Goal: Task Accomplishment & Management: Manage account settings

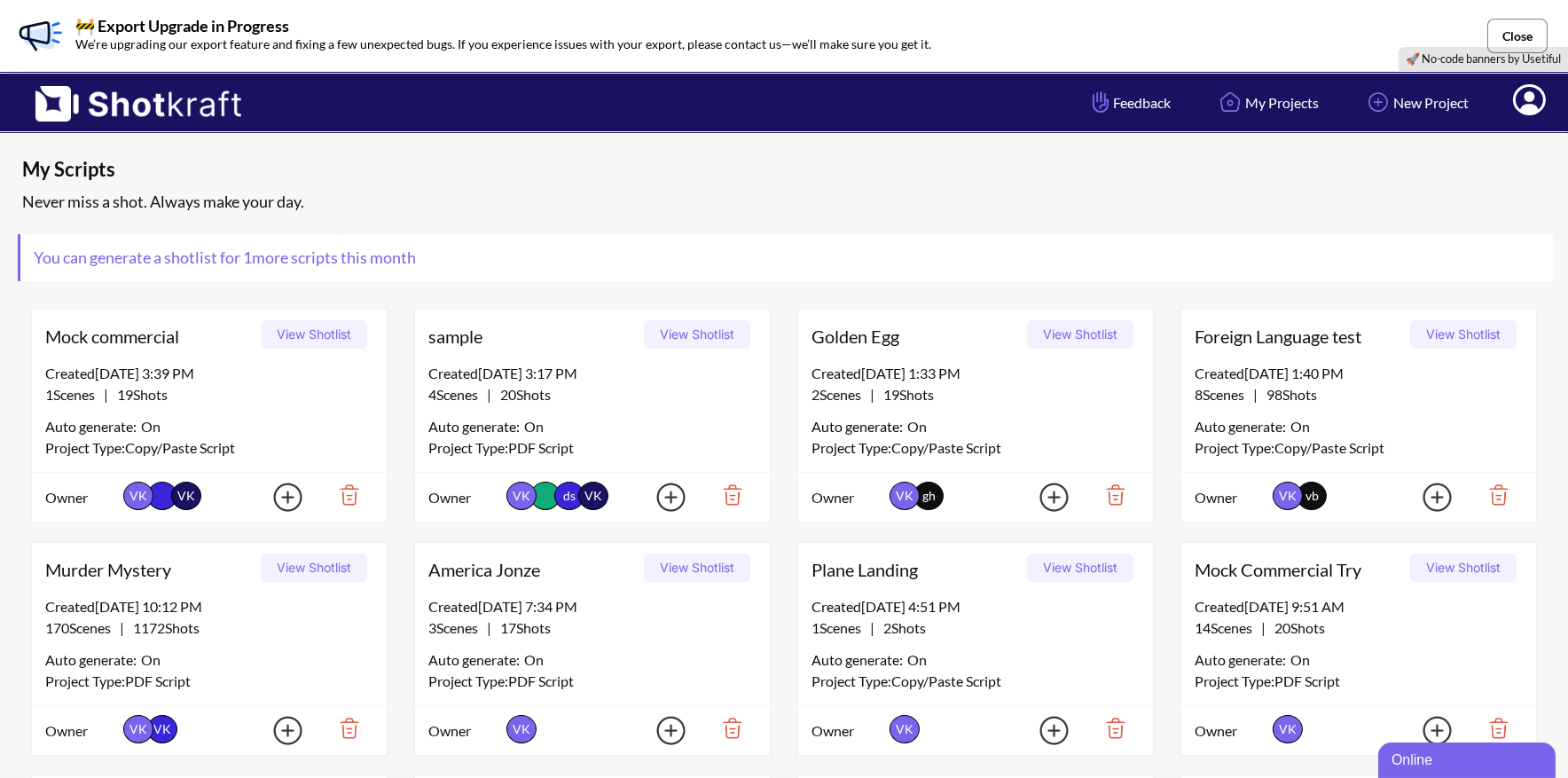
click at [1509, 39] on button "Close" at bounding box center [1517, 36] width 61 height 35
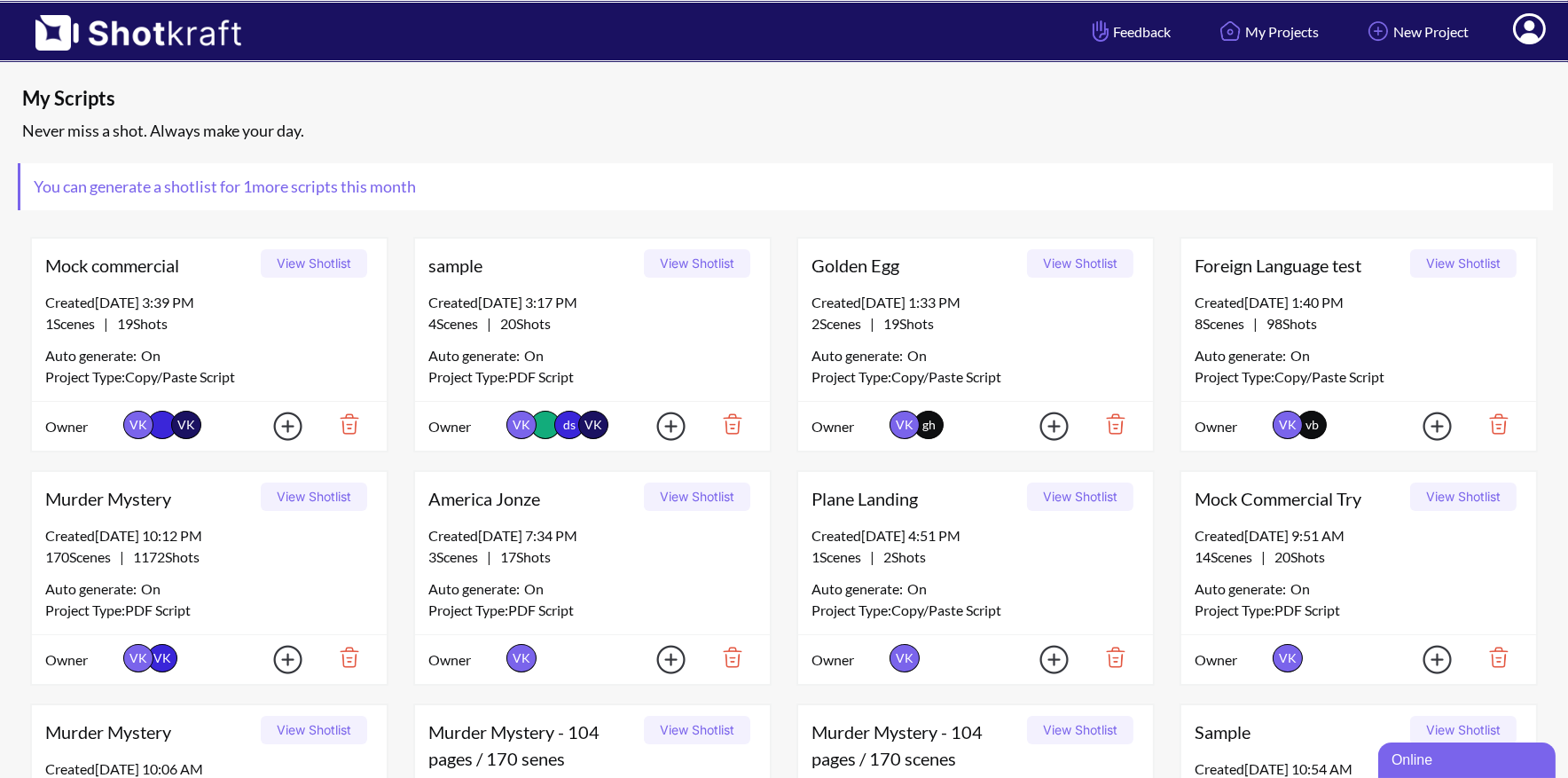
click at [1528, 34] on icon at bounding box center [1529, 30] width 18 height 21
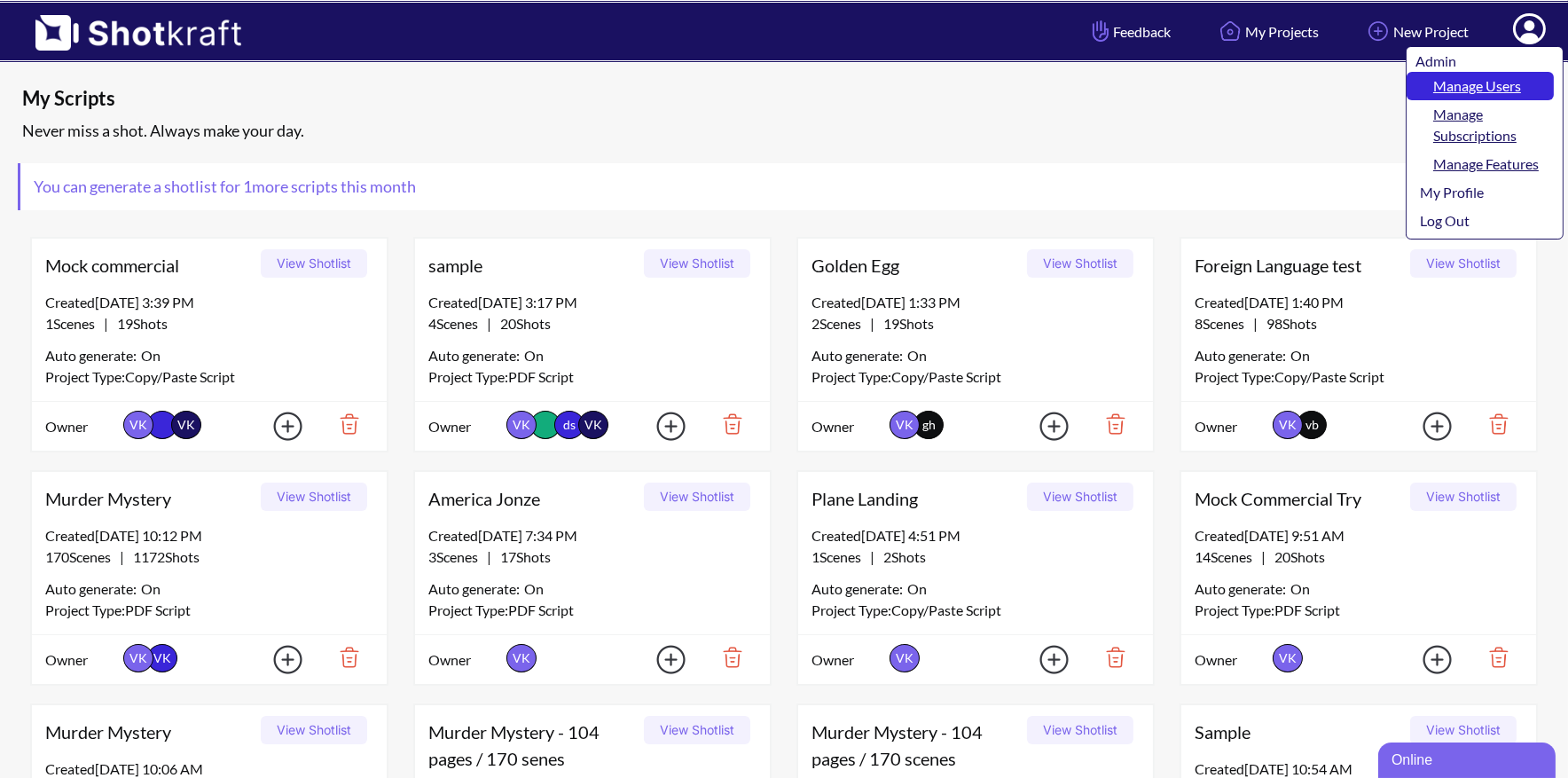
click at [1490, 86] on link "Manage Users" at bounding box center [1480, 86] width 147 height 29
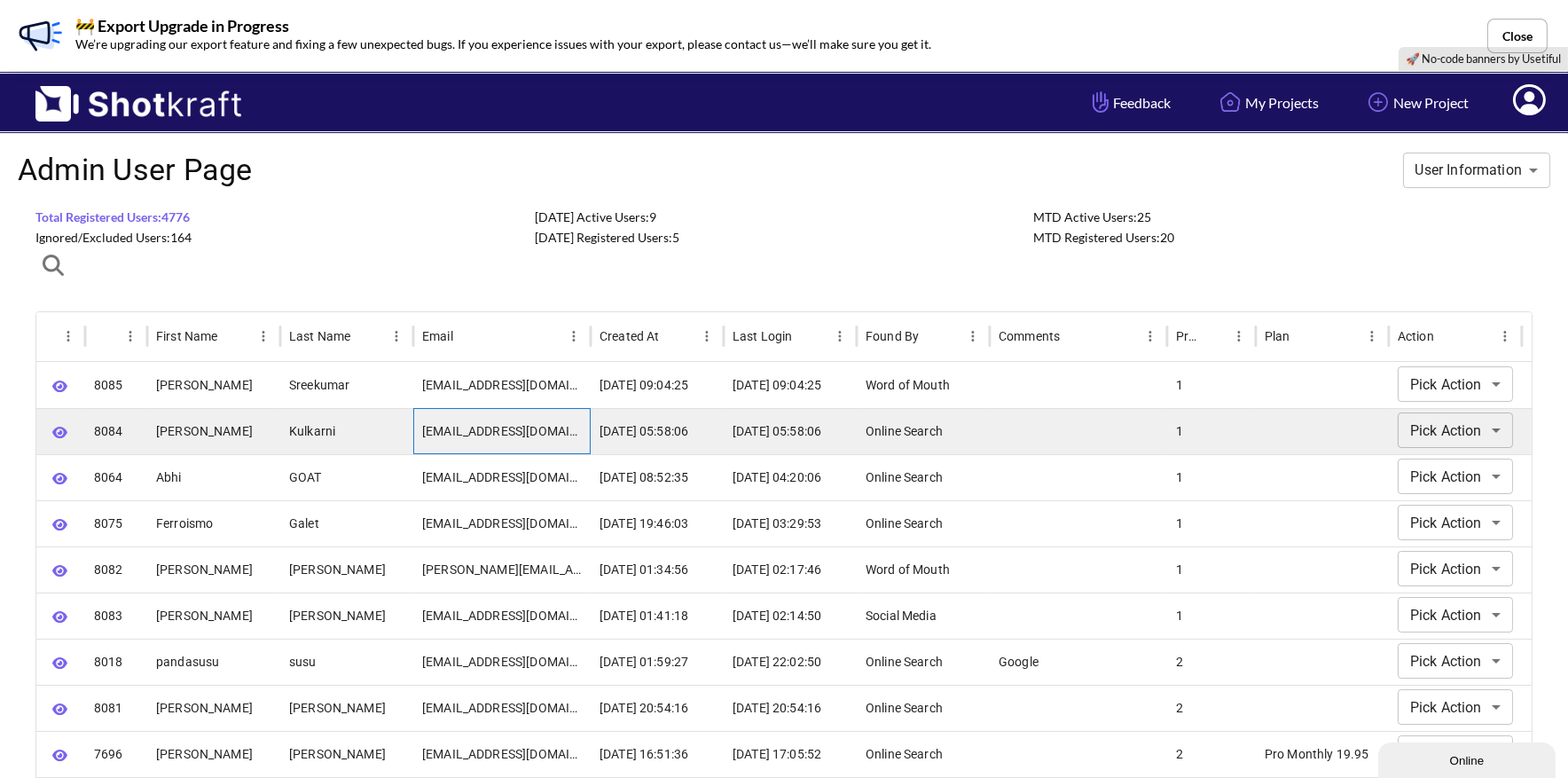
click at [483, 437] on div "[EMAIL_ADDRESS][DOMAIN_NAME]" at bounding box center [501, 431] width 177 height 46
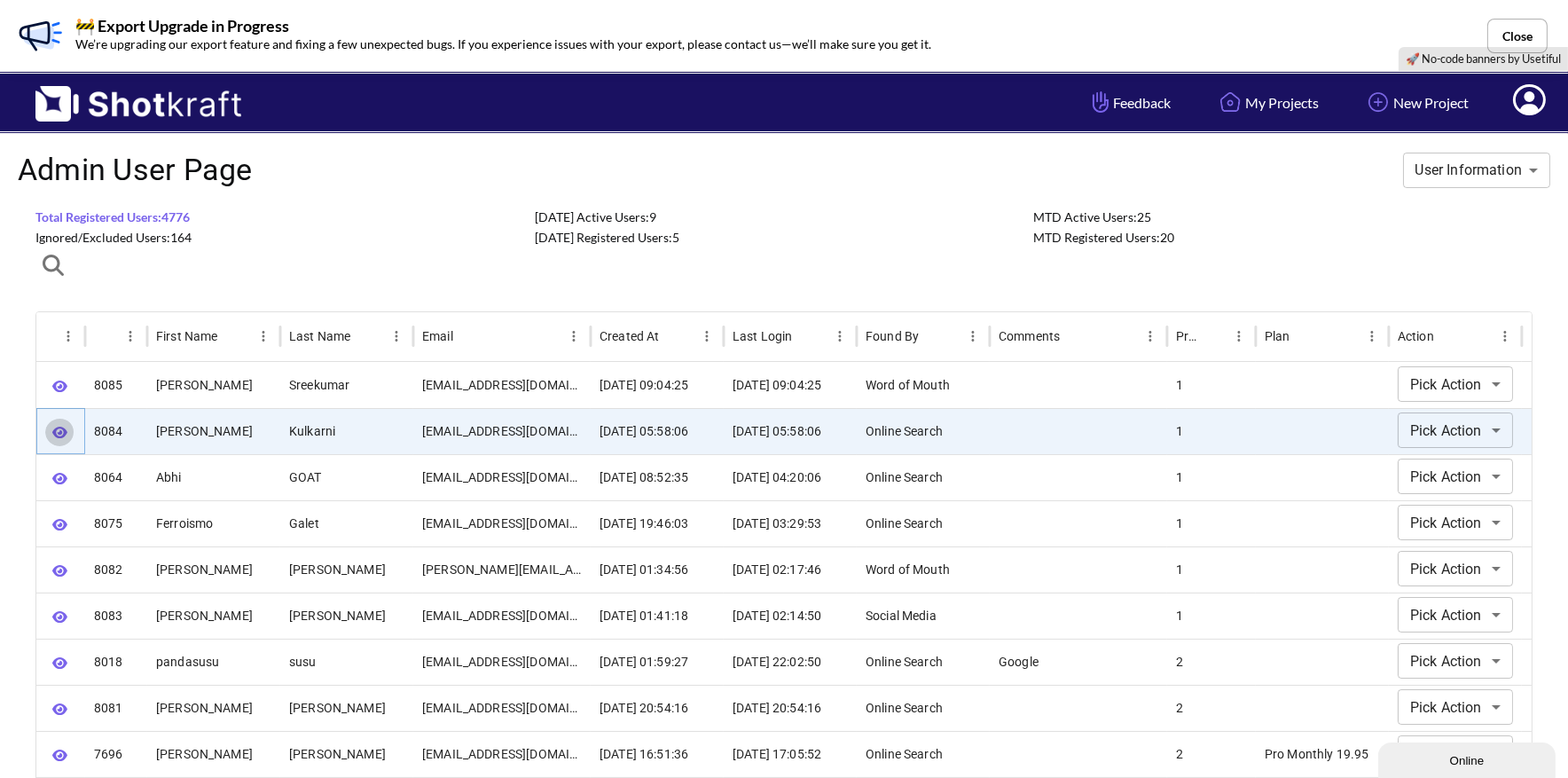
click at [58, 431] on icon "button" at bounding box center [60, 432] width 15 height 12
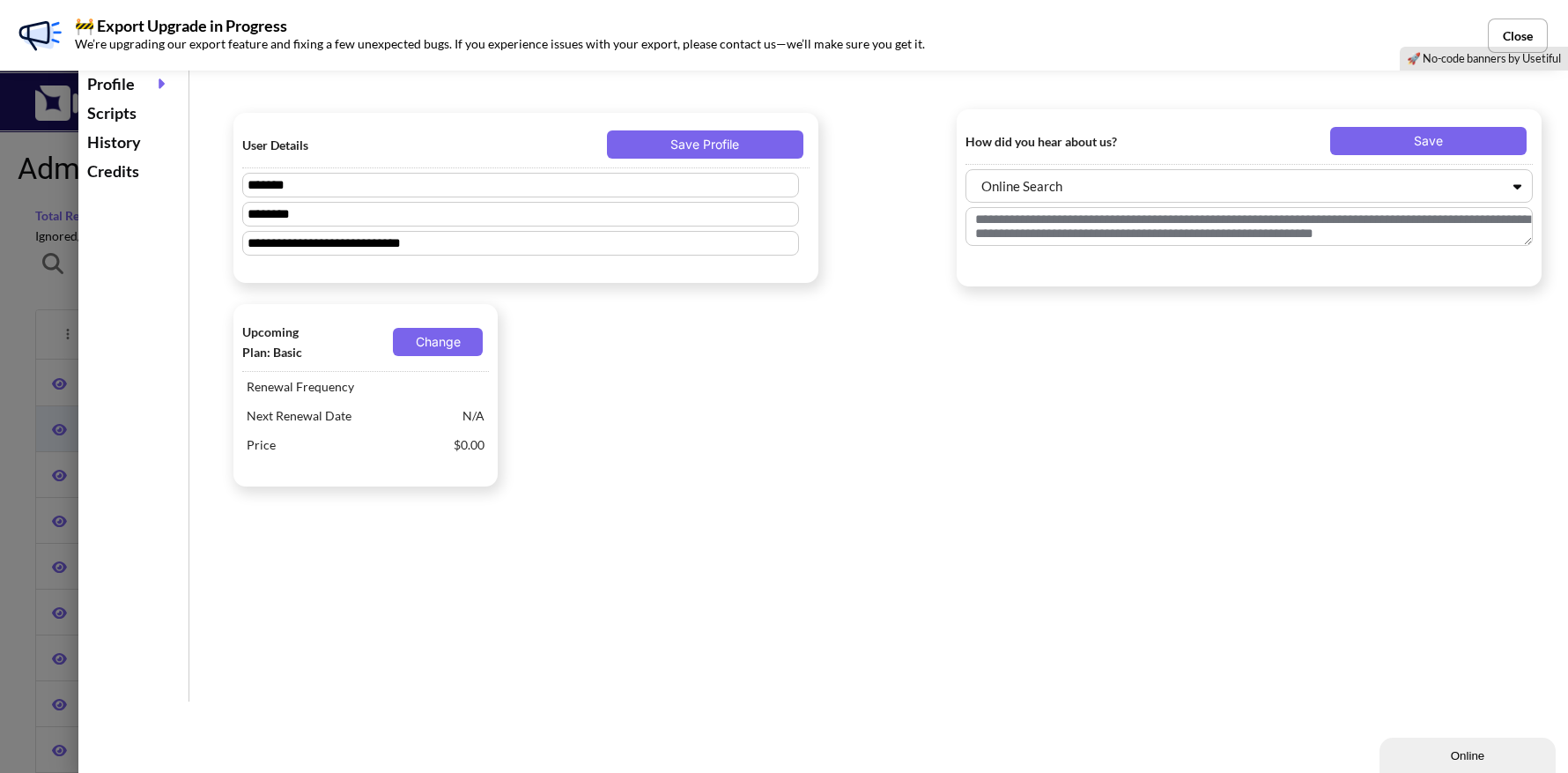
click at [27, 302] on div at bounding box center [784, 386] width 1568 height 773
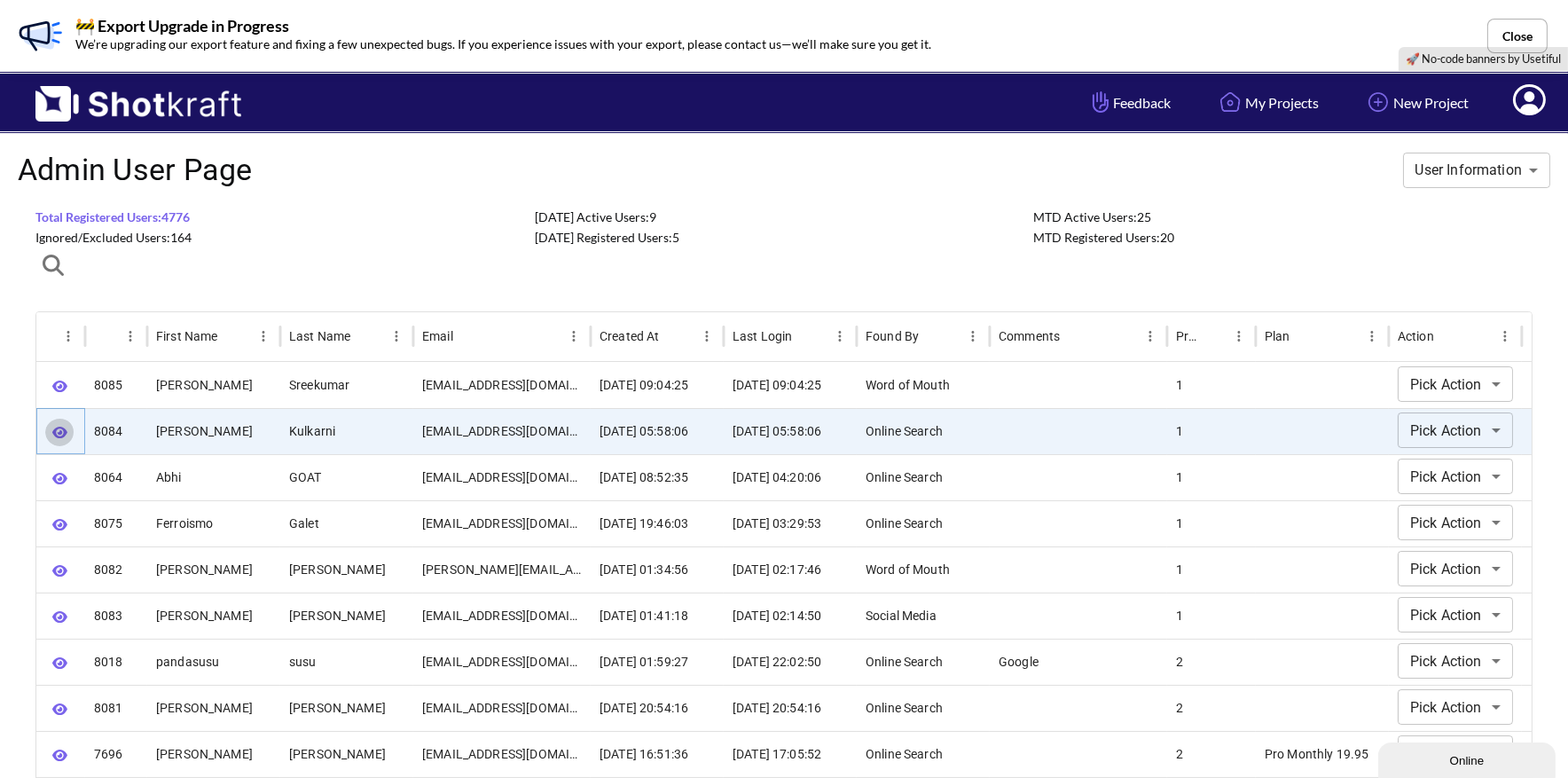
click at [60, 433] on icon "button" at bounding box center [60, 432] width 15 height 13
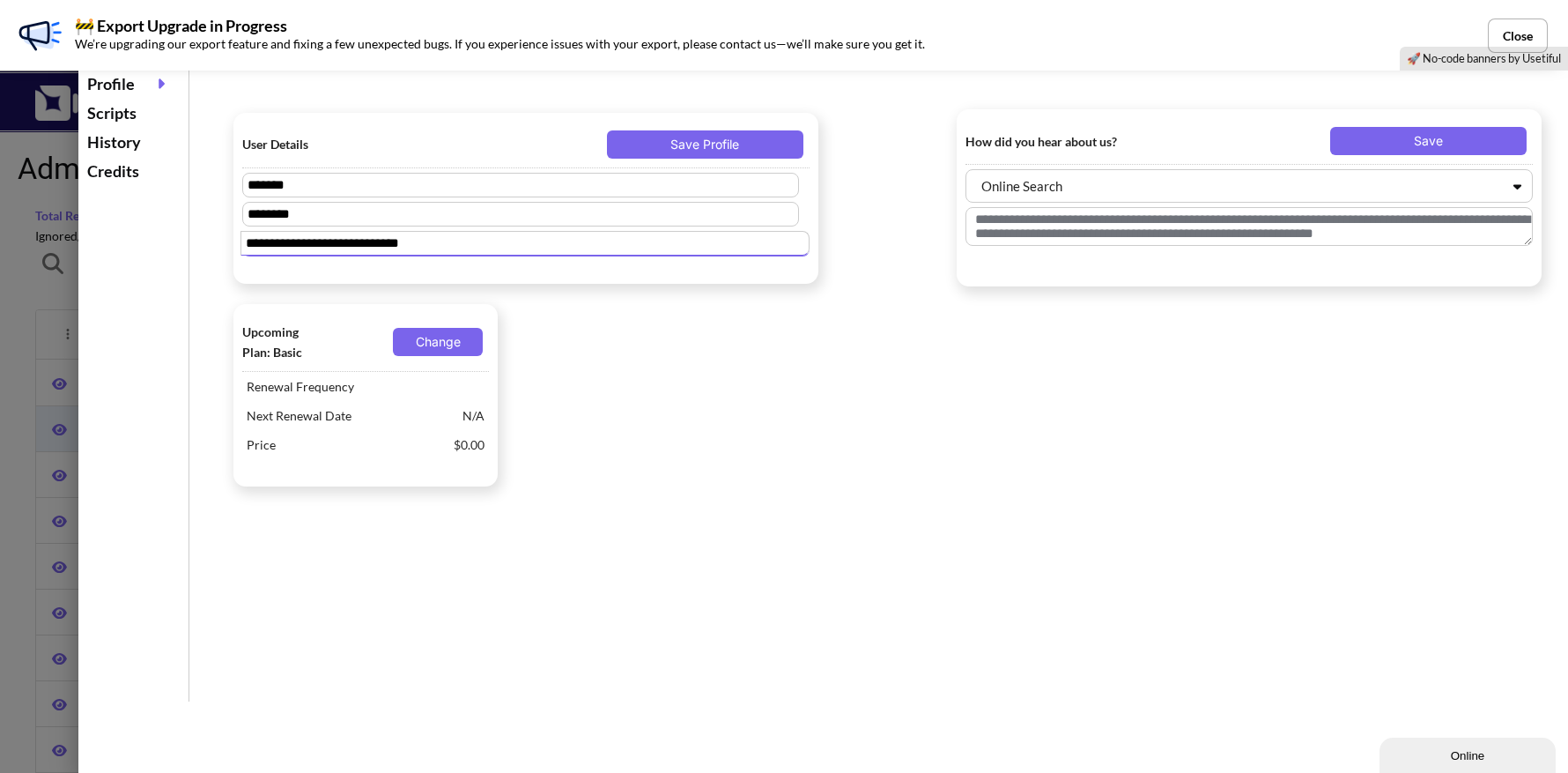
drag, startPoint x: 427, startPoint y: 249, endPoint x: 231, endPoint y: 244, distance: 196.1
click at [231, 244] on div "**********" at bounding box center [525, 198] width 602 height 188
click at [1511, 37] on button "Close" at bounding box center [1518, 36] width 60 height 35
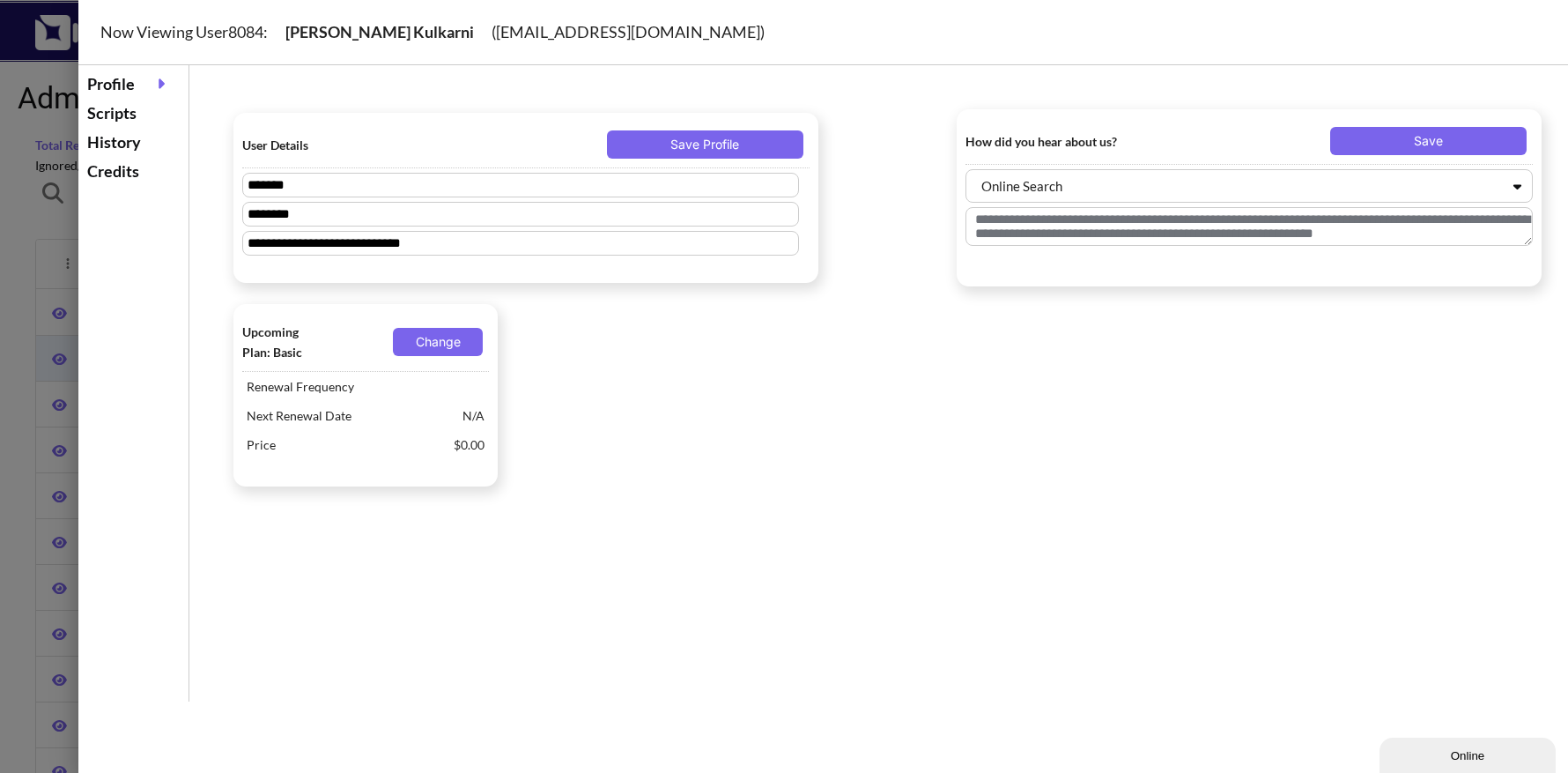
click at [120, 262] on div "**********" at bounding box center [823, 383] width 1489 height 636
click at [18, 160] on div at bounding box center [784, 386] width 1568 height 773
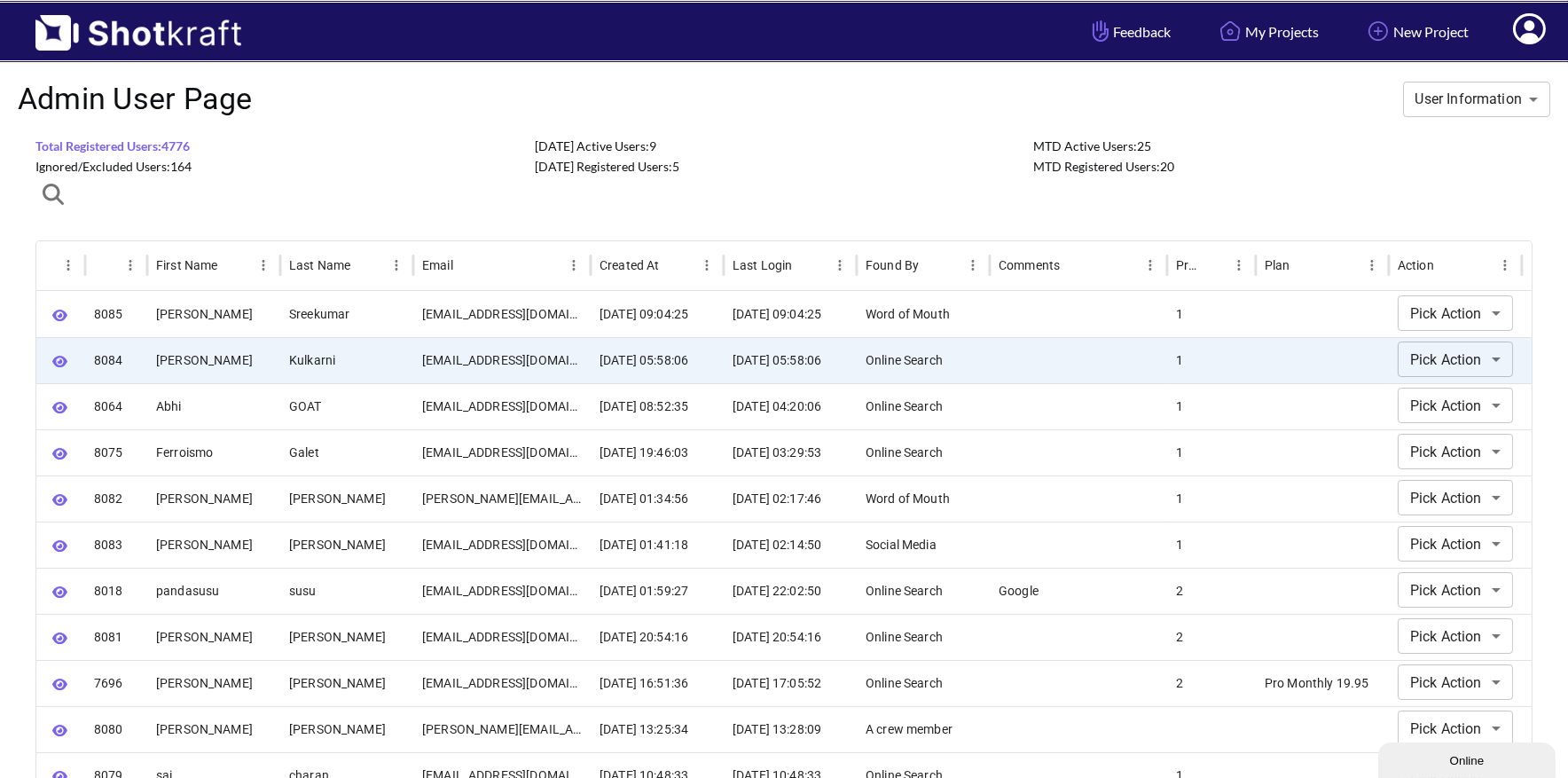
click at [1534, 37] on icon at bounding box center [1529, 30] width 18 height 21
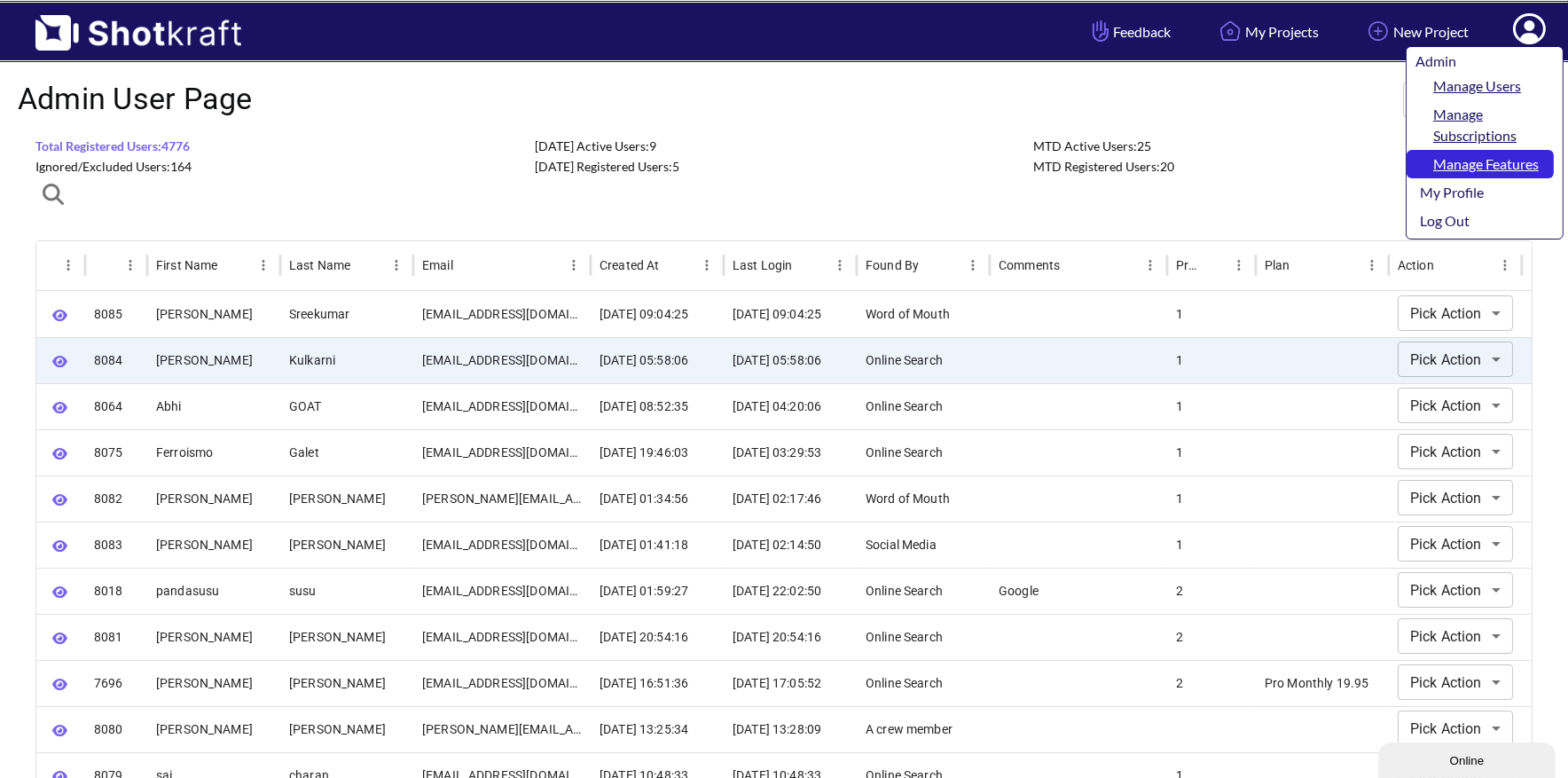
click at [1504, 163] on link "Manage Features" at bounding box center [1480, 164] width 147 height 29
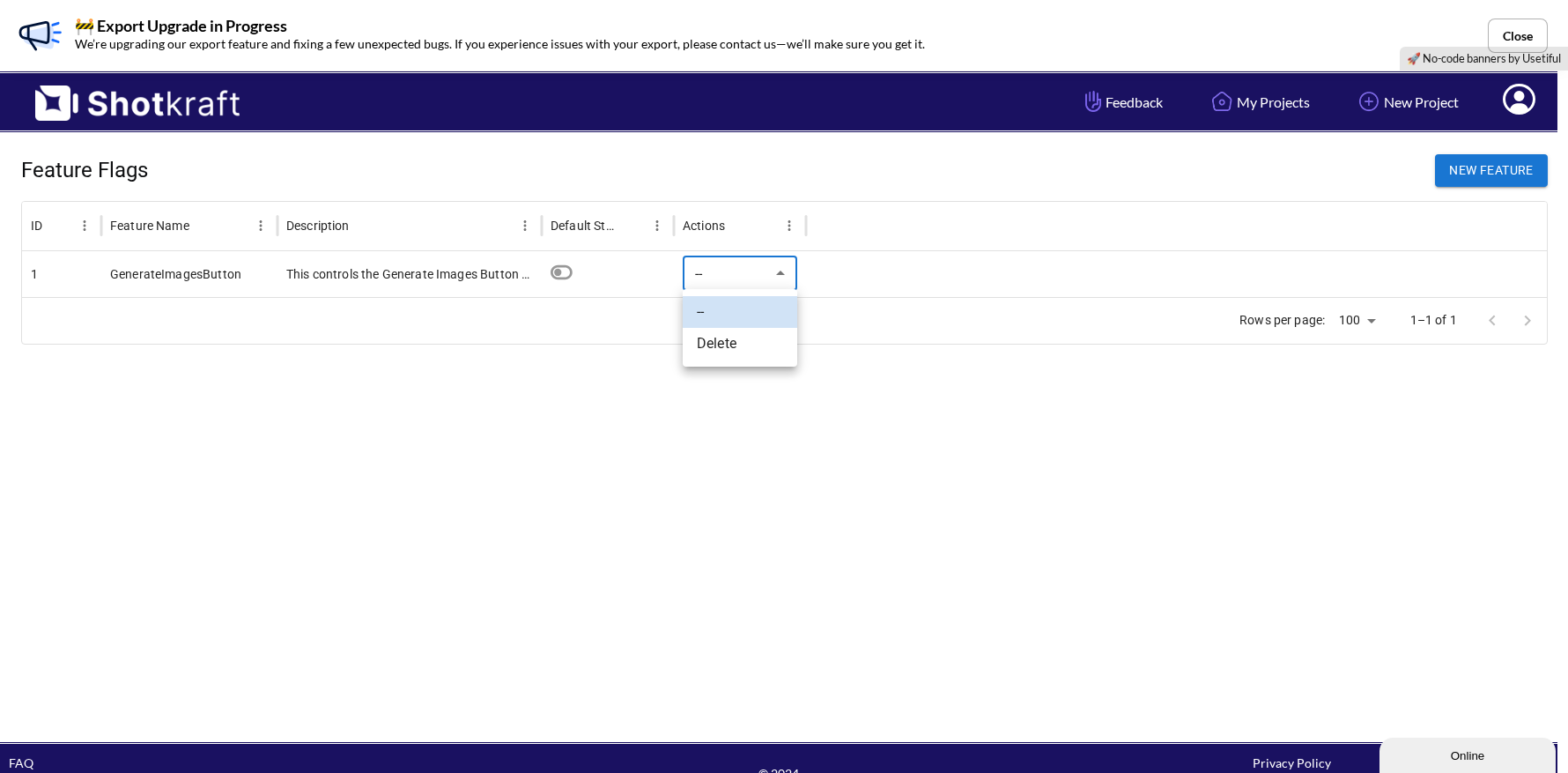
click at [777, 270] on body "🚧 Export Upgrade in Progress We’re upgrading our export feature and fixing a fe…" at bounding box center [784, 418] width 1568 height 836
click at [777, 269] on div at bounding box center [784, 386] width 1568 height 773
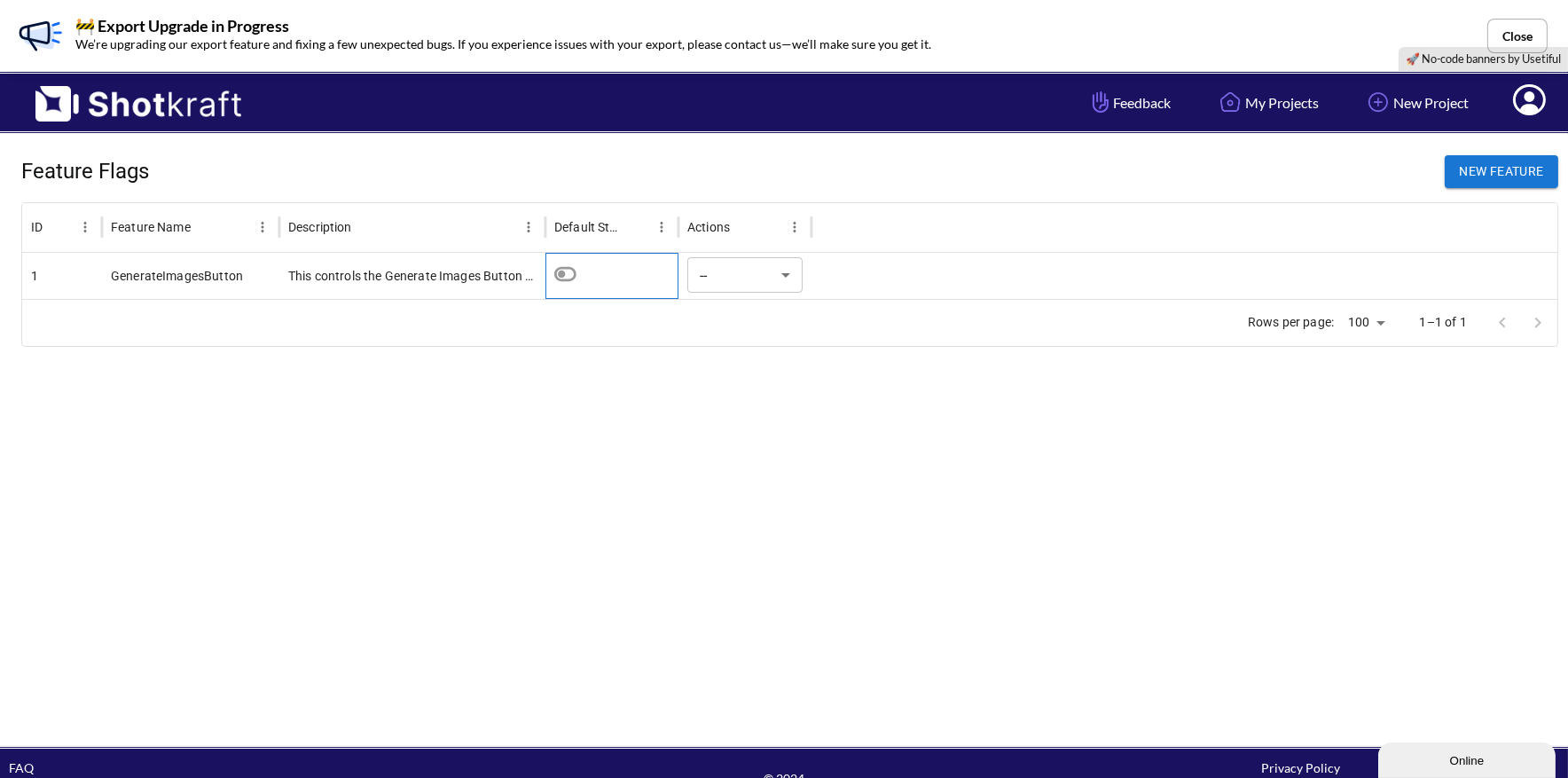
click at [635, 278] on div at bounding box center [612, 271] width 115 height 36
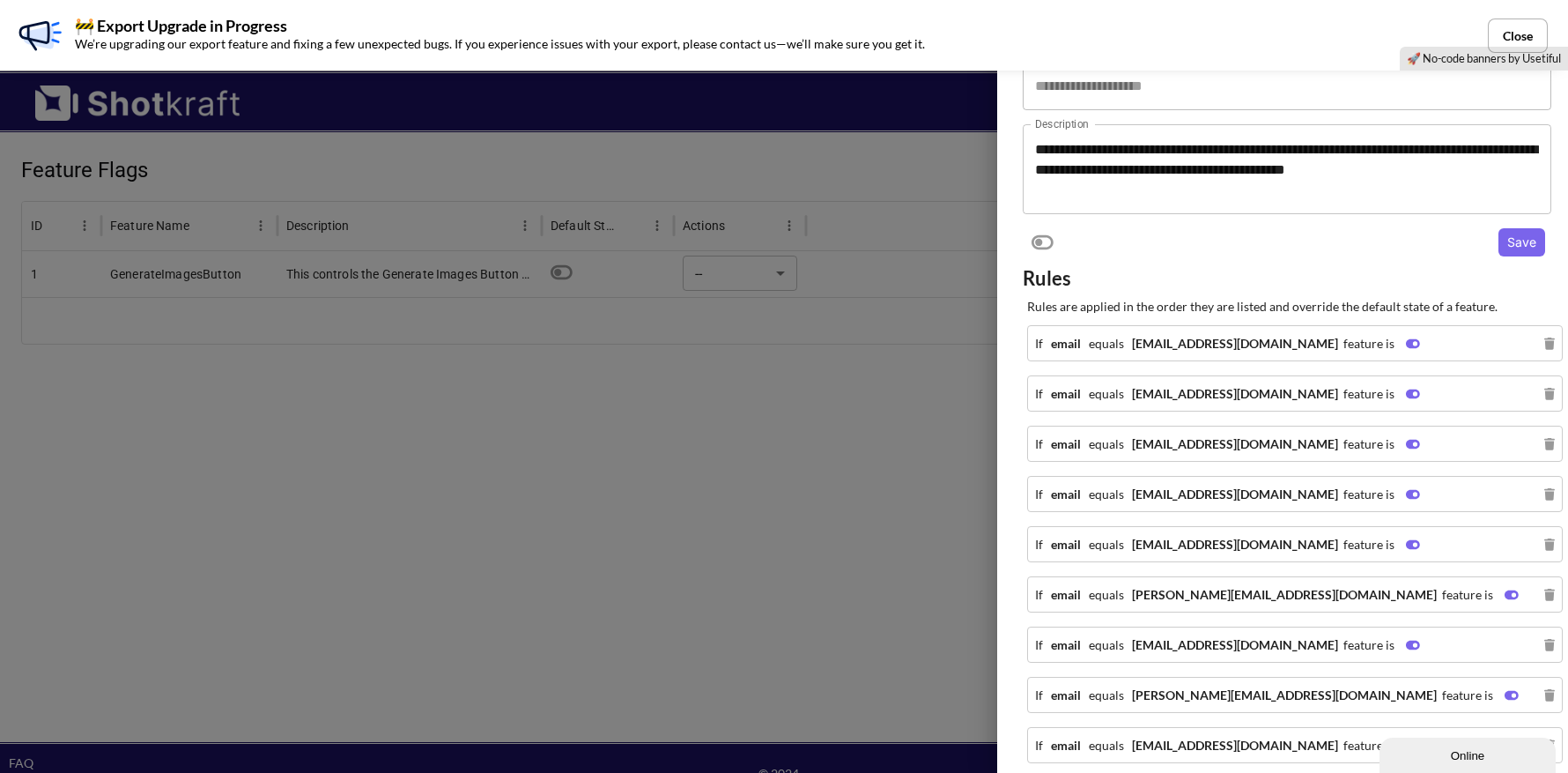
click at [630, 276] on div at bounding box center [784, 386] width 1568 height 773
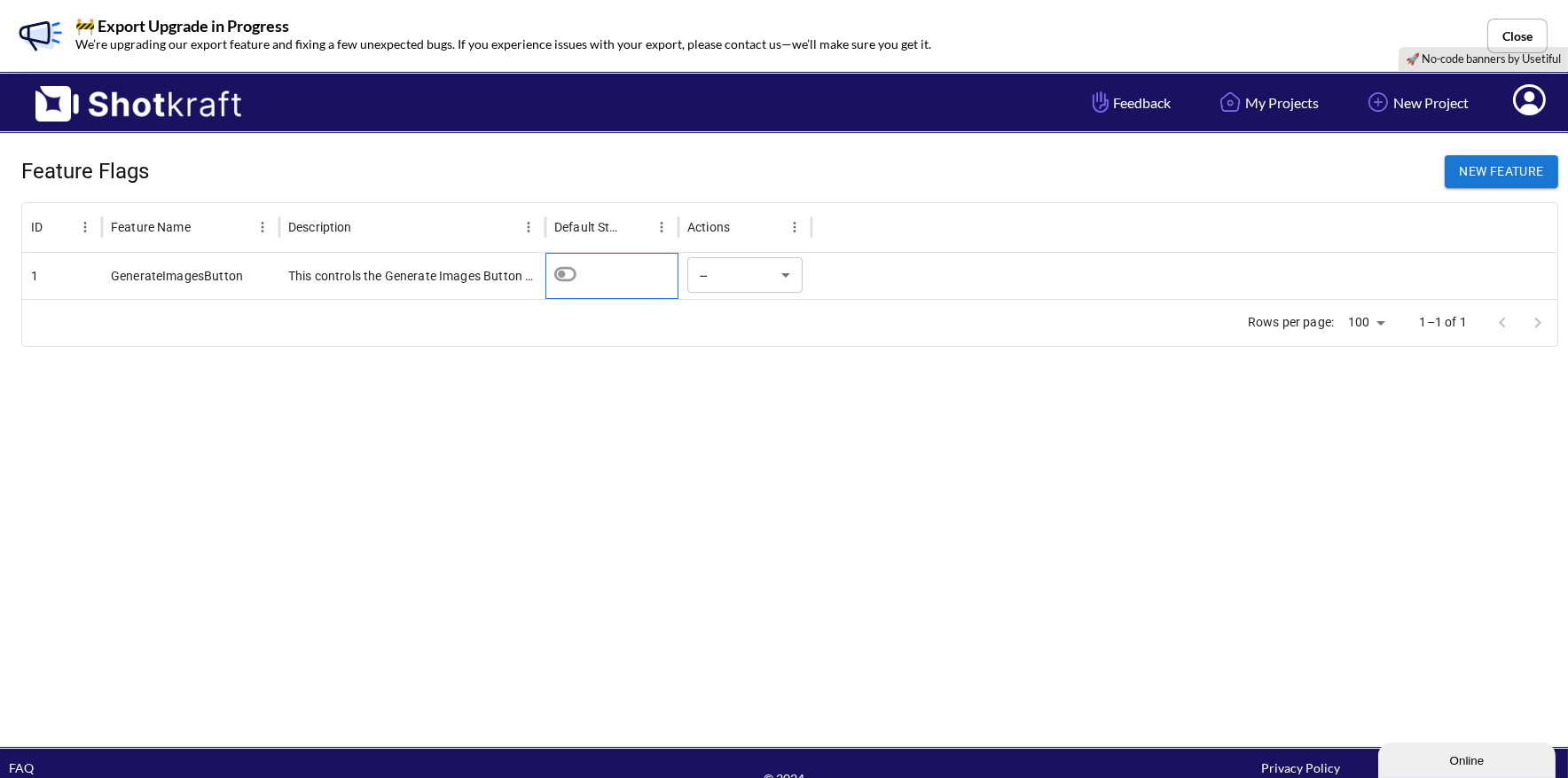
click at [635, 278] on div at bounding box center [612, 271] width 115 height 36
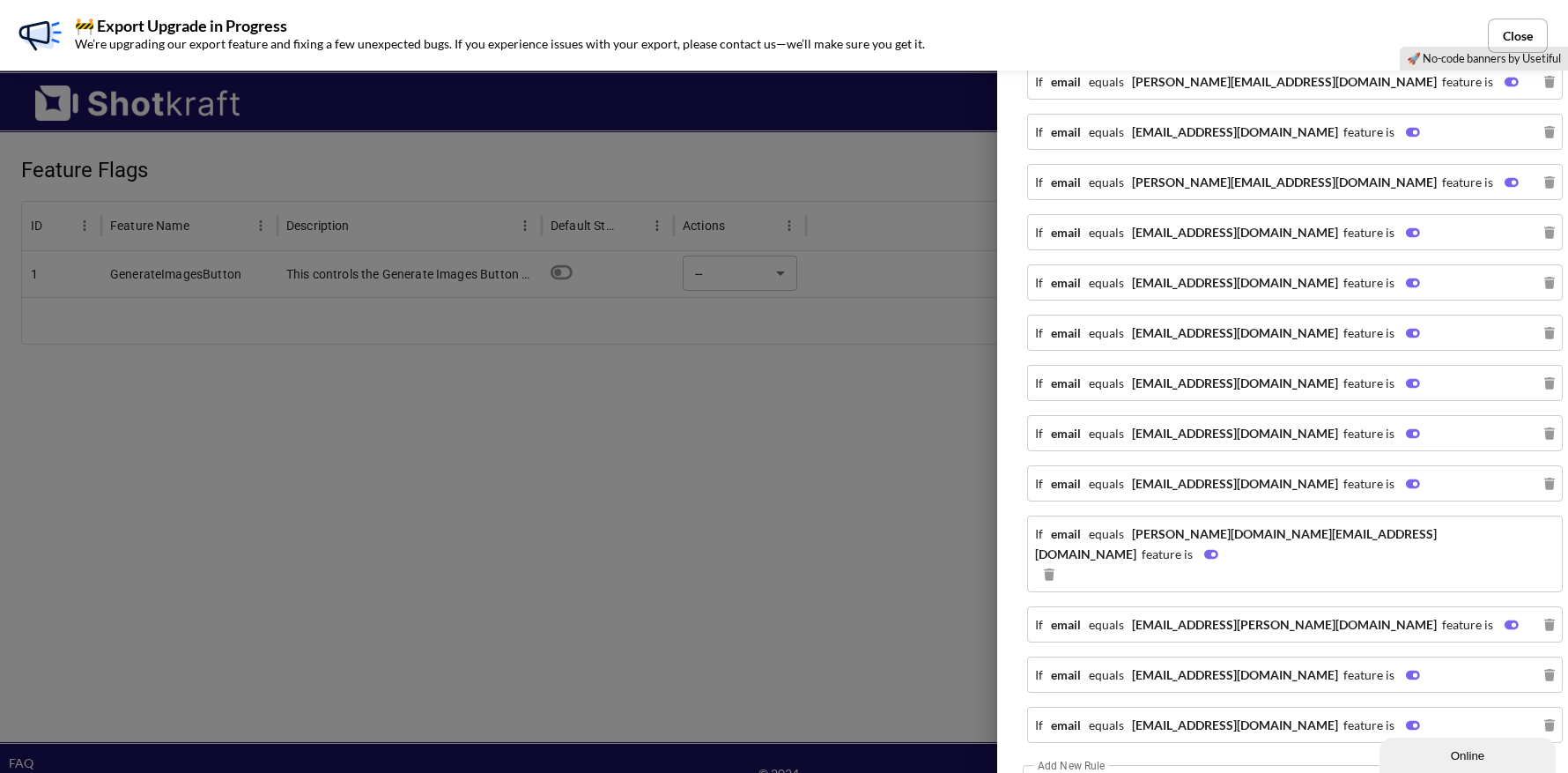
scroll to position [1979, 0]
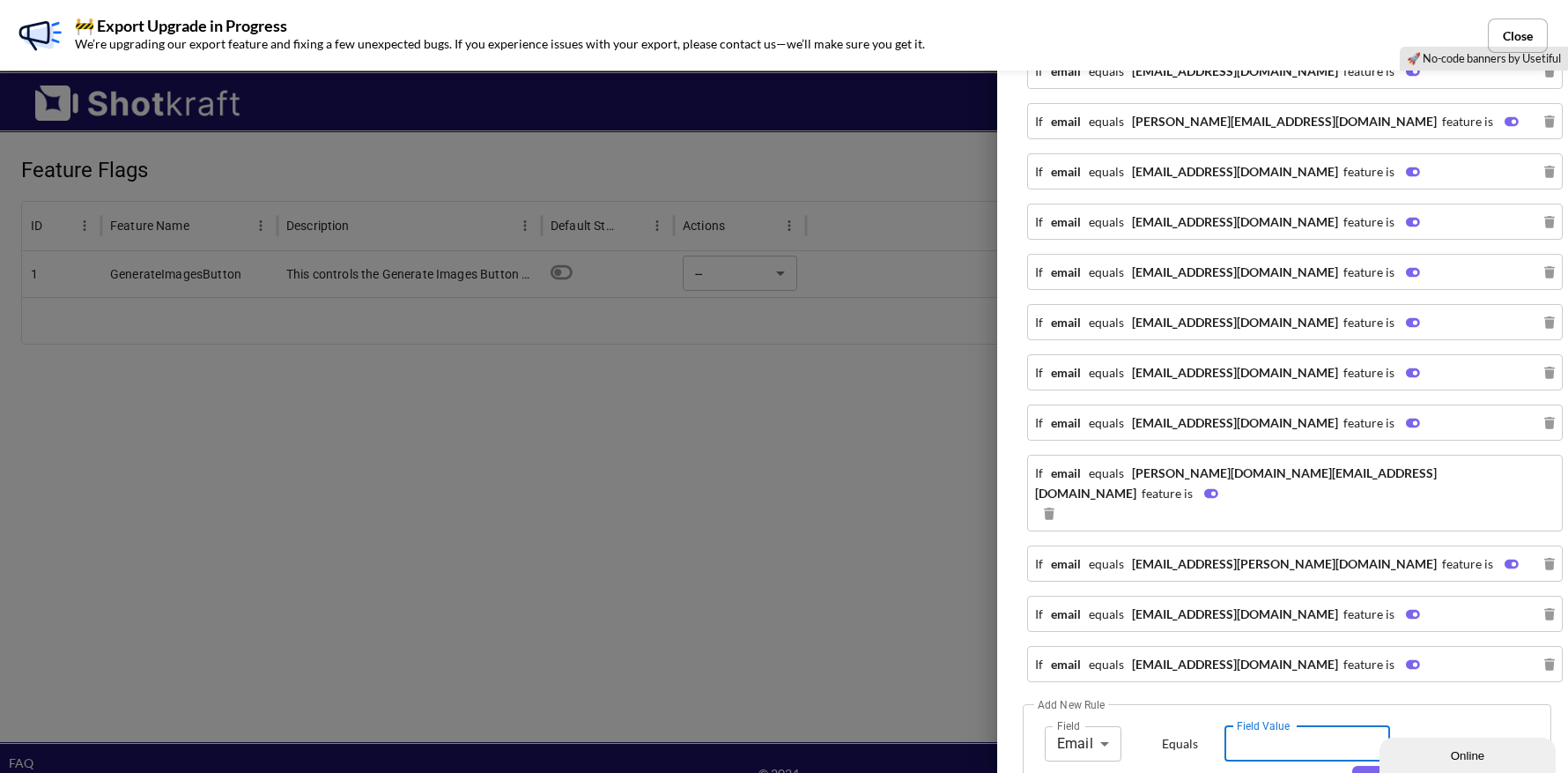
click at [1290, 725] on input "Field Value" at bounding box center [1307, 743] width 165 height 36
paste input "**********"
type input "**********"
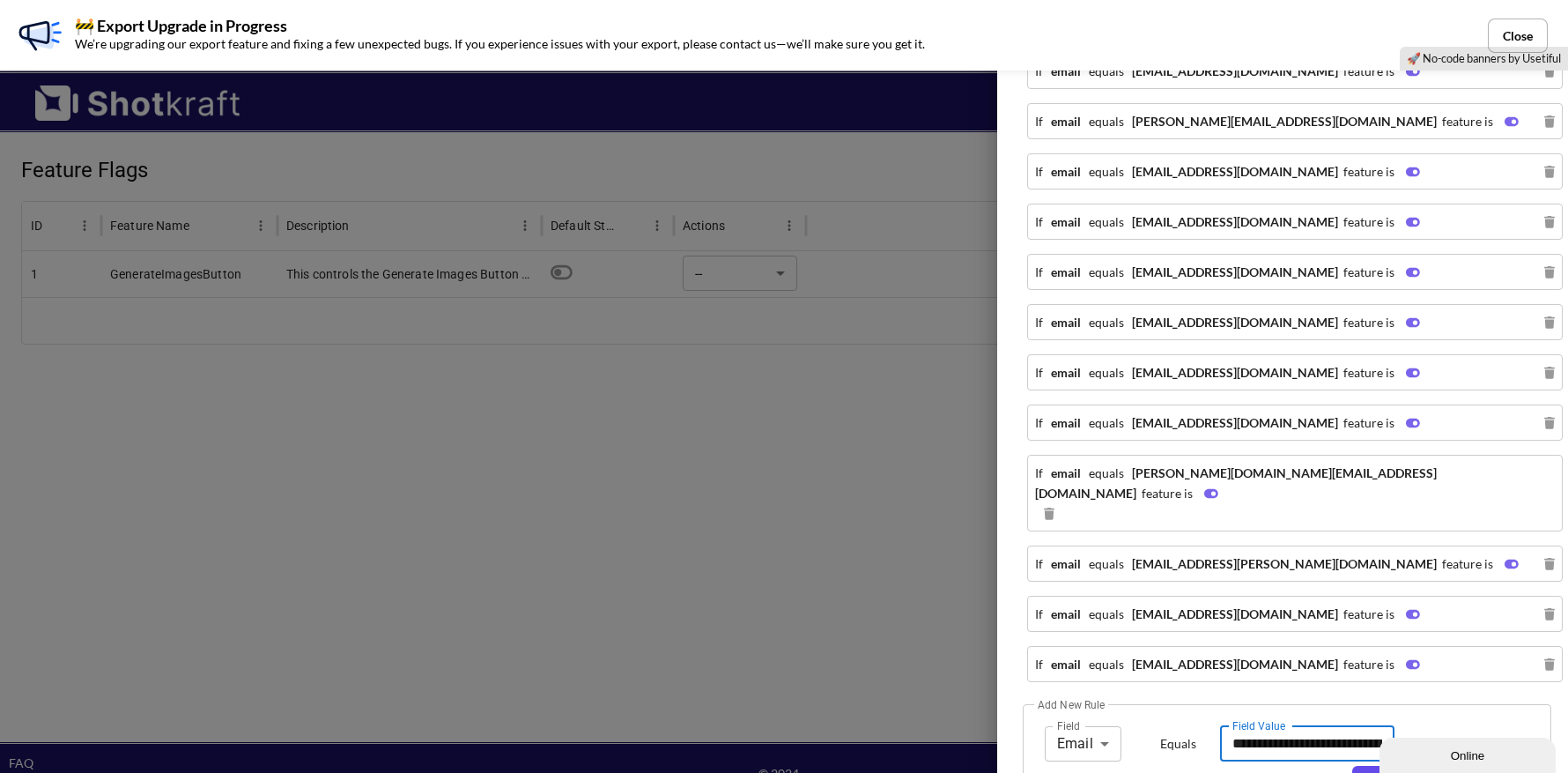
click at [1426, 766] on button "Add Rule" at bounding box center [1436, 779] width 166 height 28
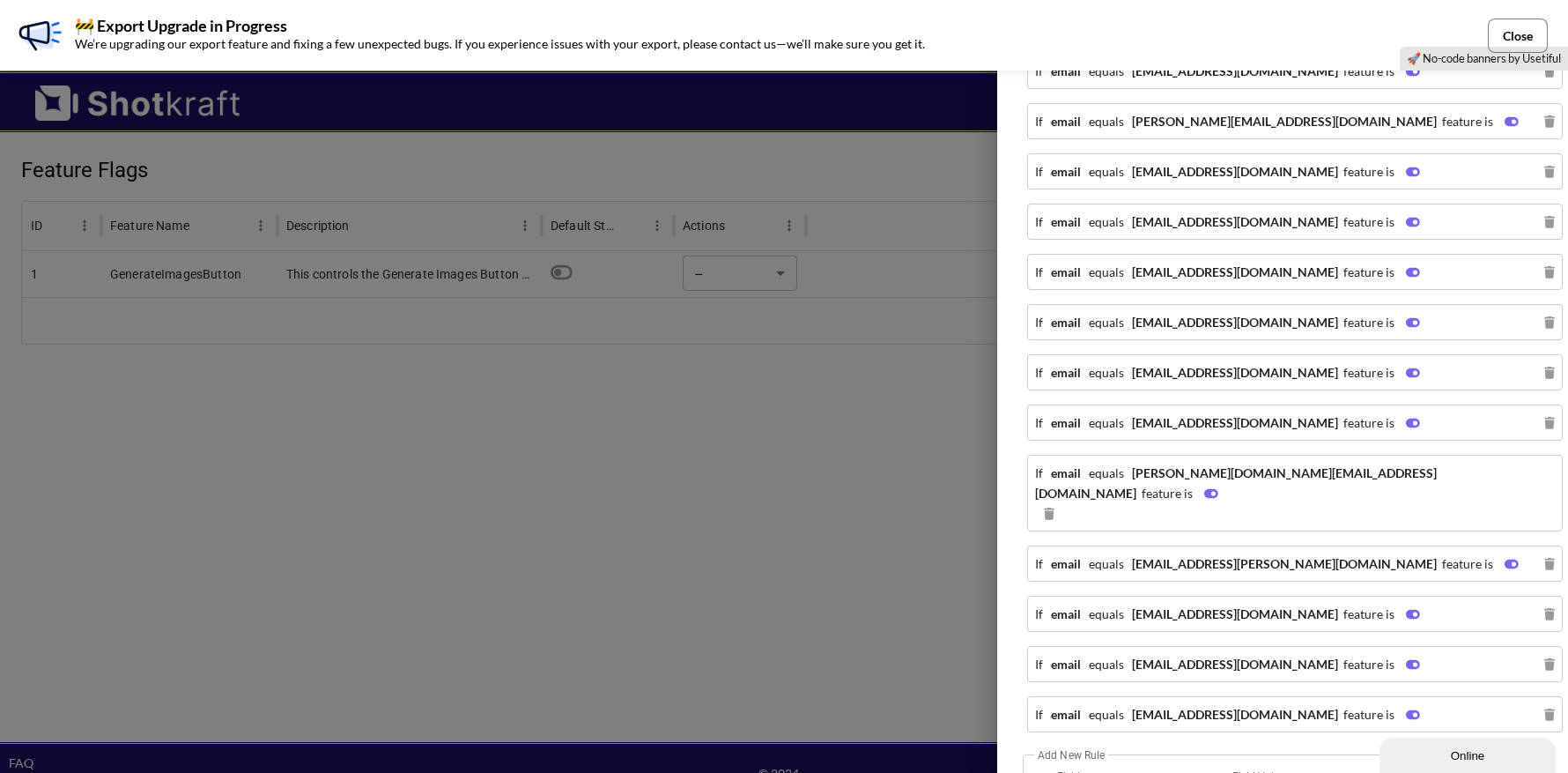
click at [1517, 29] on button "Close" at bounding box center [1518, 36] width 60 height 35
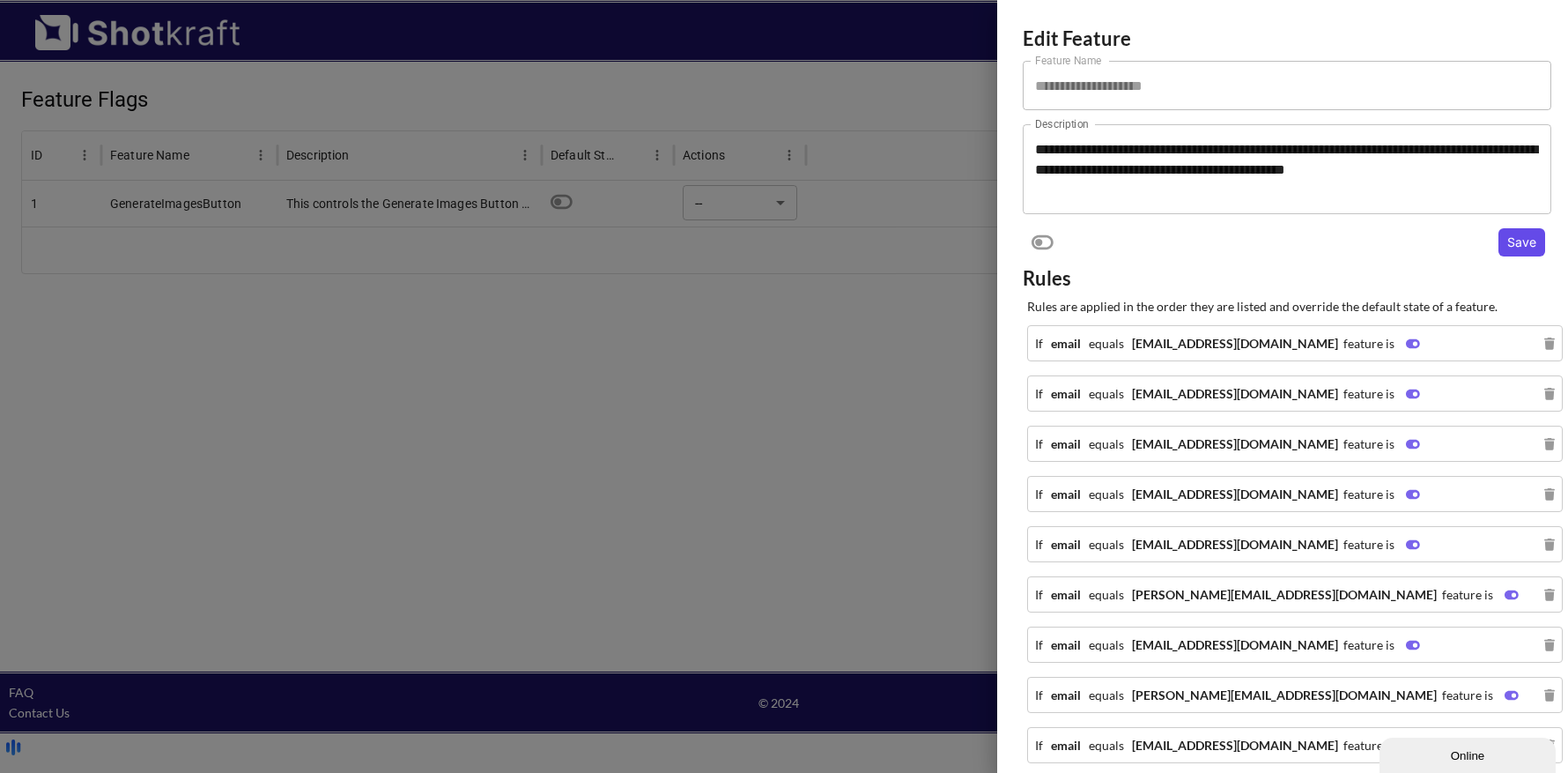
click at [1522, 244] on button "Save" at bounding box center [1521, 242] width 47 height 28
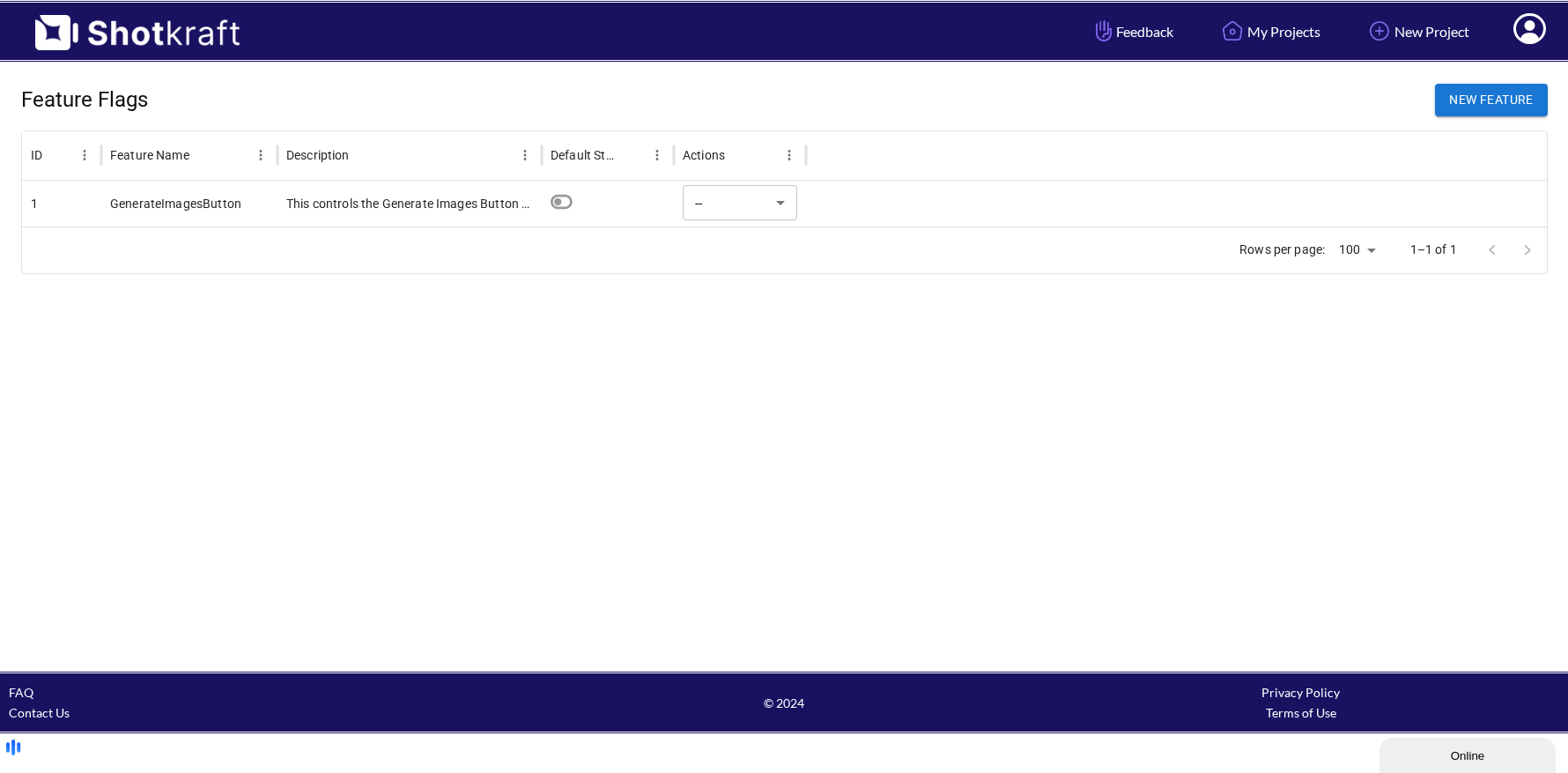
click at [1529, 45] on span at bounding box center [1530, 32] width 59 height 55
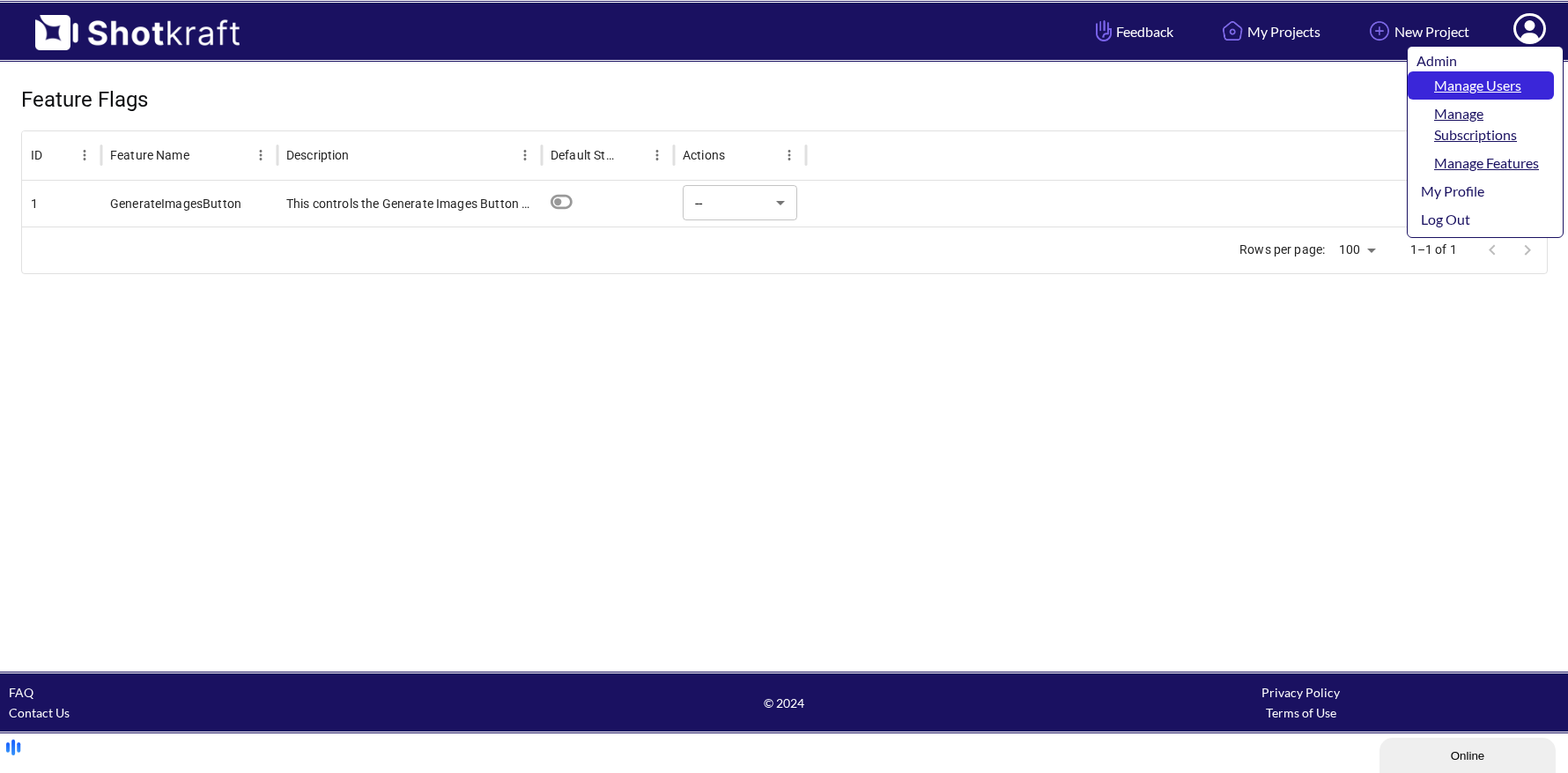
click at [1512, 83] on link "Manage Users" at bounding box center [1481, 85] width 146 height 28
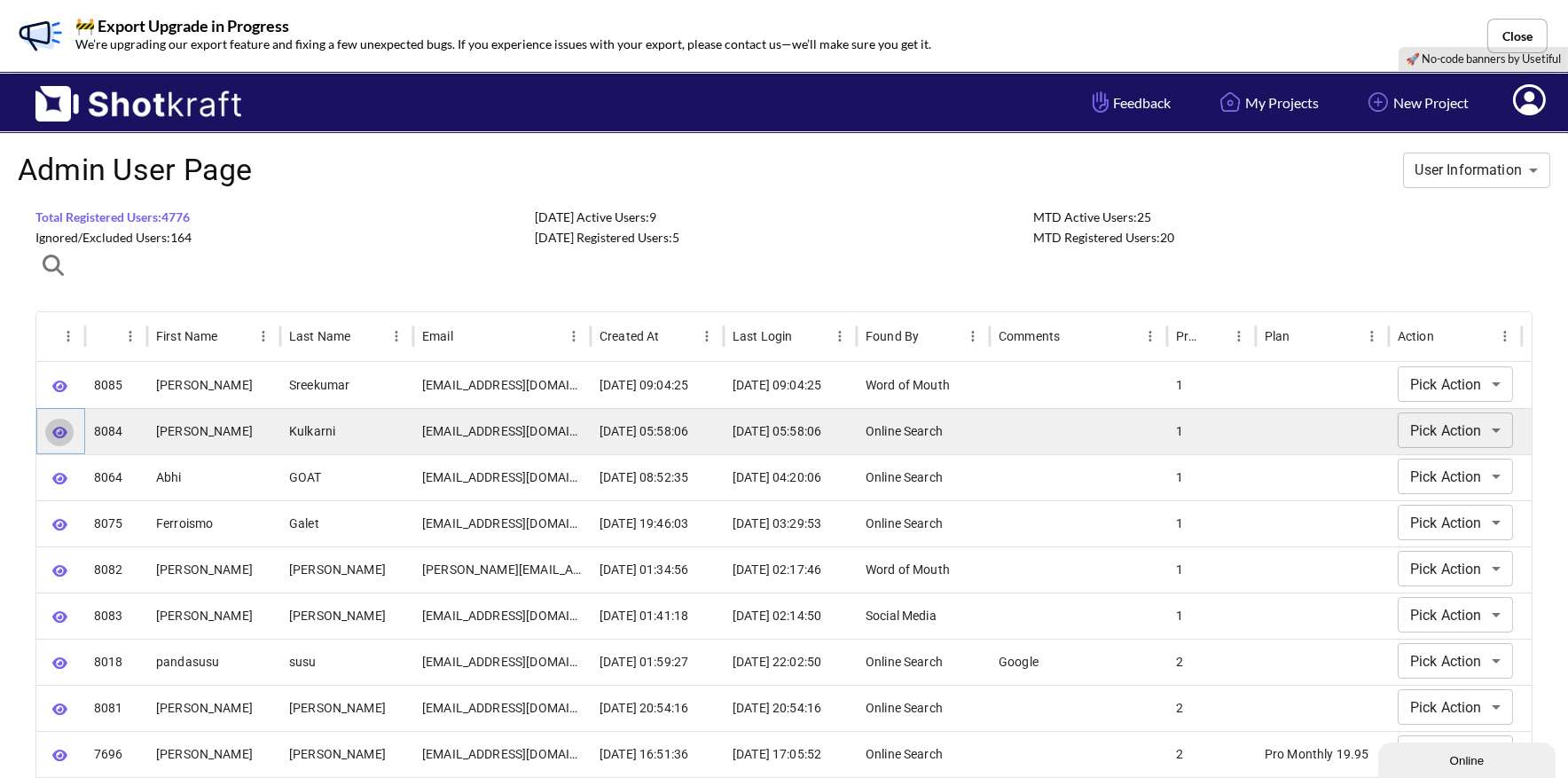
click at [62, 432] on icon "button" at bounding box center [60, 432] width 15 height 13
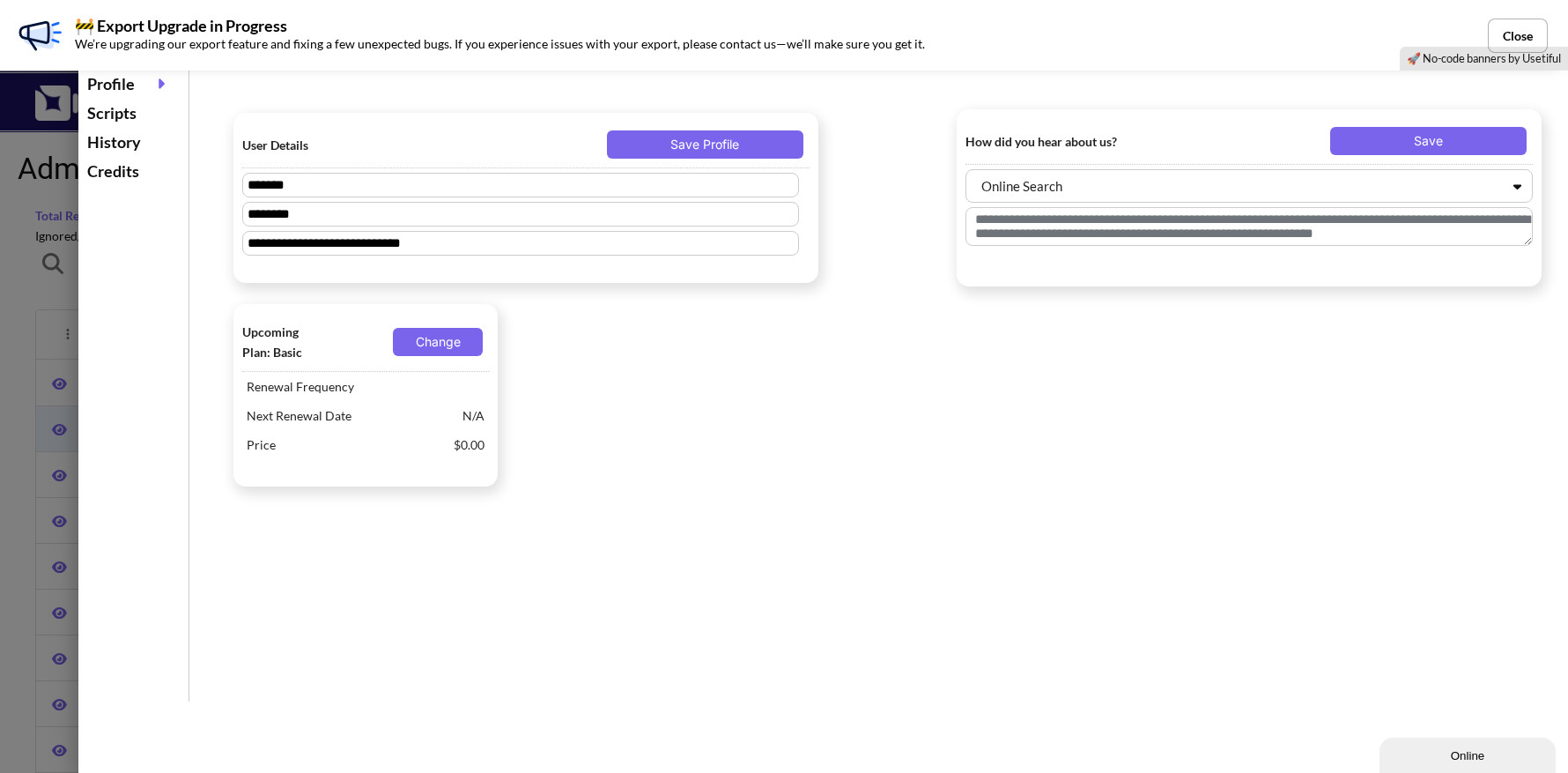
click at [122, 117] on div "Scripts" at bounding box center [133, 113] width 101 height 29
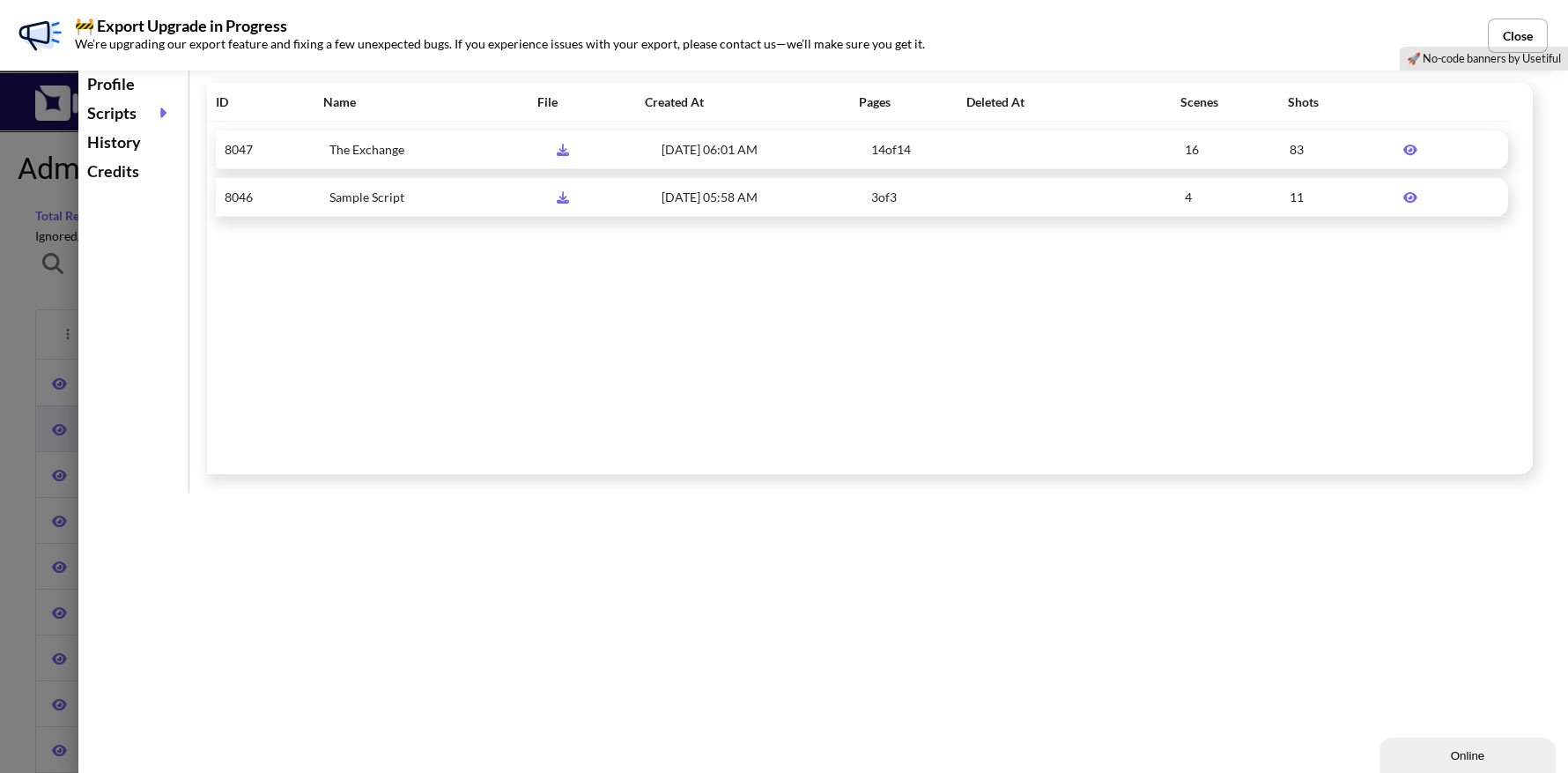
click at [1404, 147] on icon at bounding box center [1410, 149] width 32 height 12
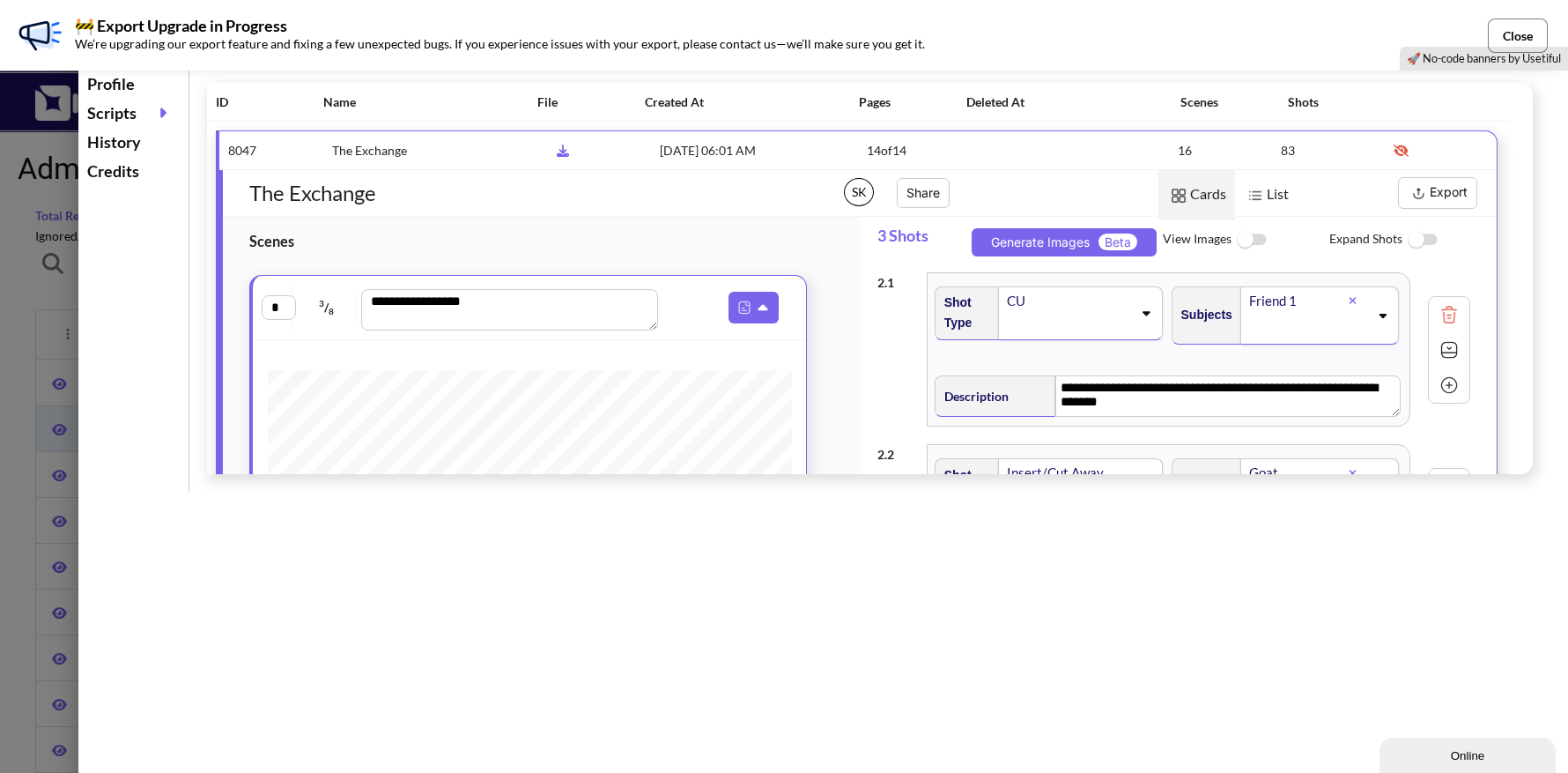
click at [1530, 33] on button "Close" at bounding box center [1518, 36] width 60 height 35
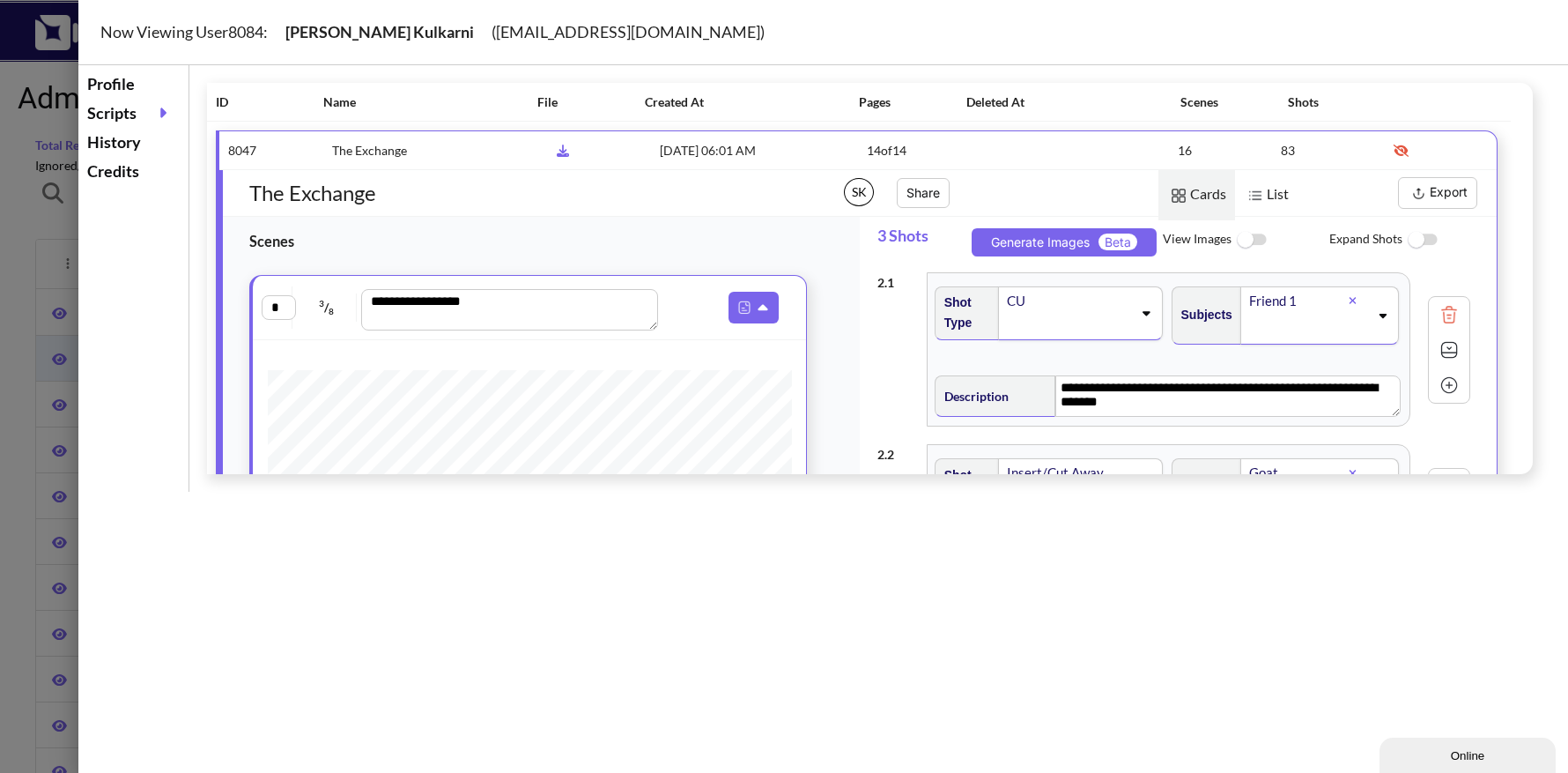
click at [35, 215] on div at bounding box center [784, 386] width 1568 height 773
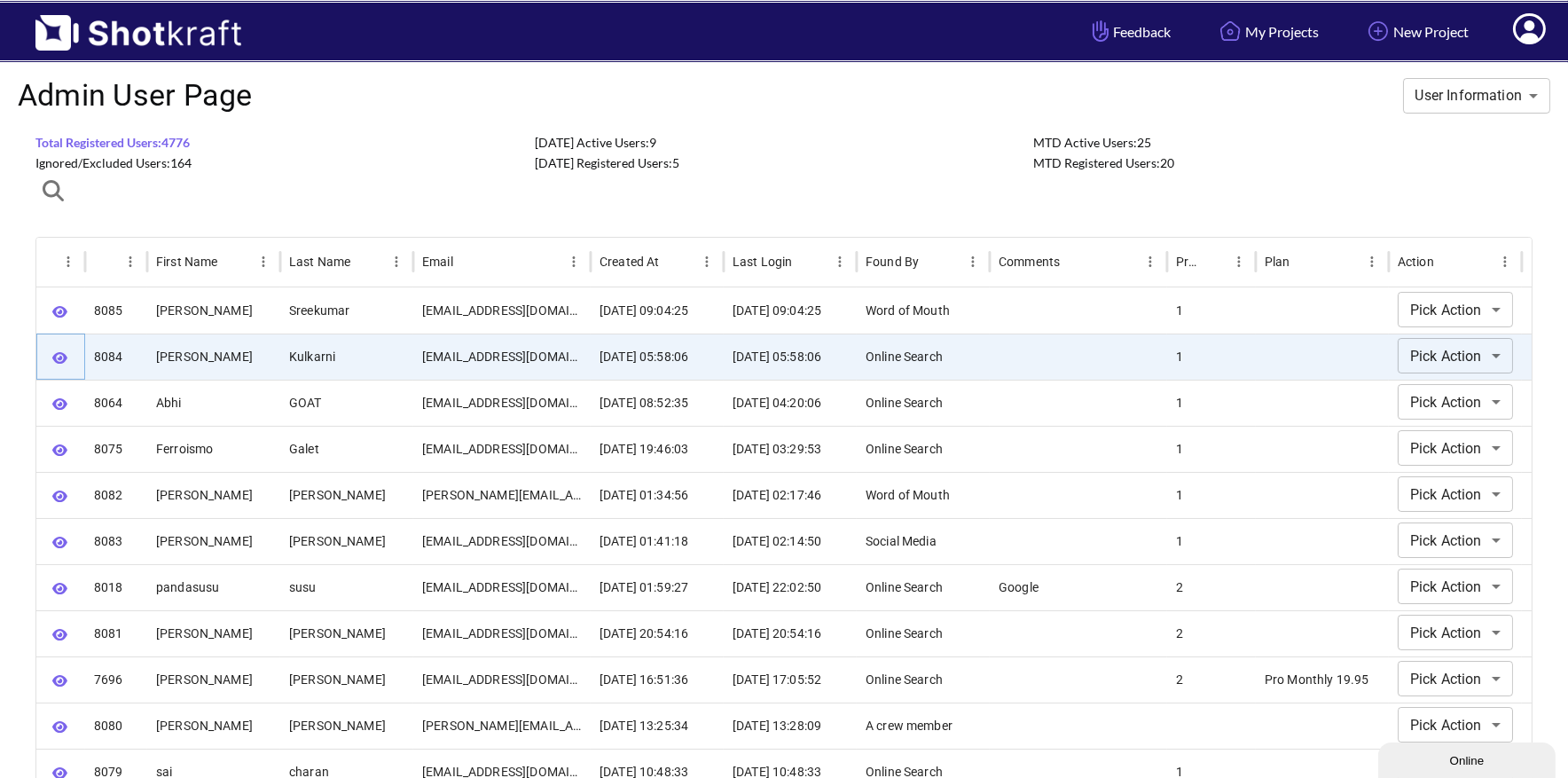
scroll to position [22, 0]
